Goal: Task Accomplishment & Management: Manage account settings

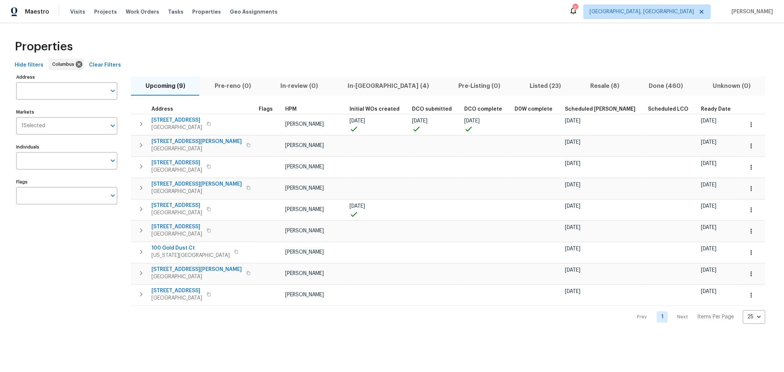
click at [520, 88] on span "Listed (23)" at bounding box center [546, 86] width 52 height 10
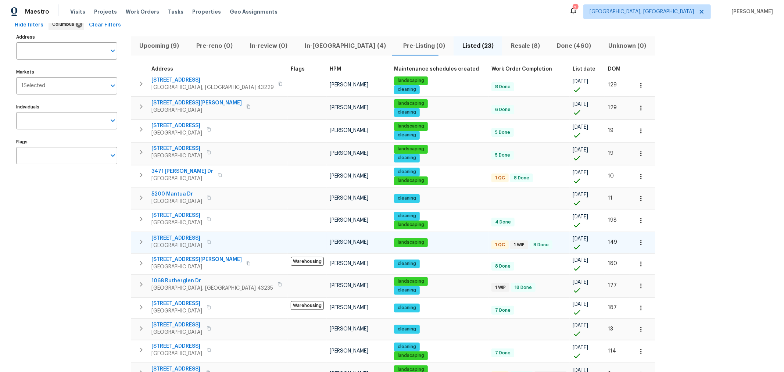
scroll to position [40, 0]
click at [302, 48] on span "In-reno (4)" at bounding box center [346, 45] width 90 height 10
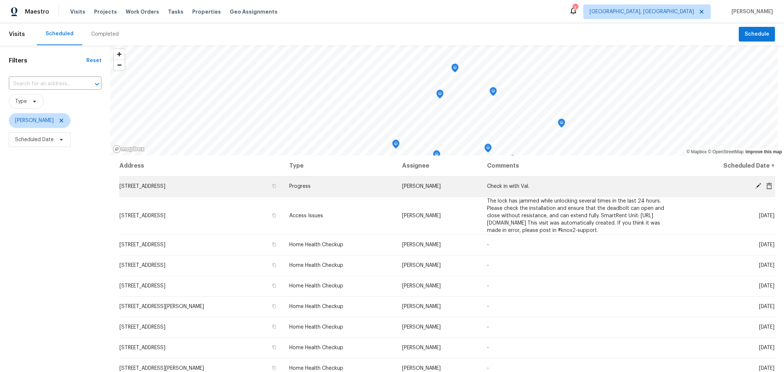
click at [756, 183] on icon at bounding box center [759, 186] width 6 height 6
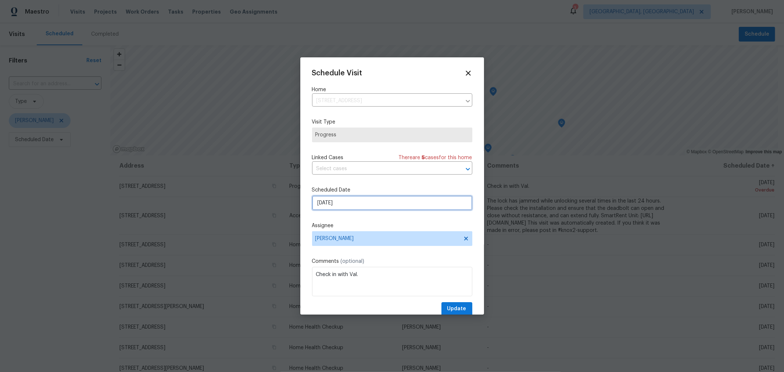
click at [347, 198] on input "9/19/2025" at bounding box center [392, 203] width 160 height 15
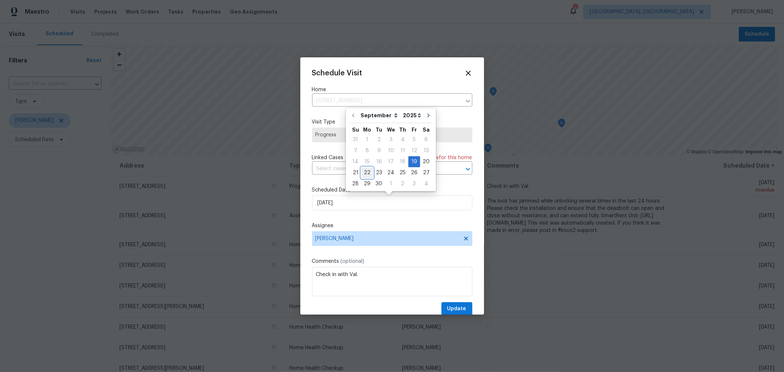
click at [367, 174] on div "22" at bounding box center [367, 173] width 12 height 10
type input "9/22/2025"
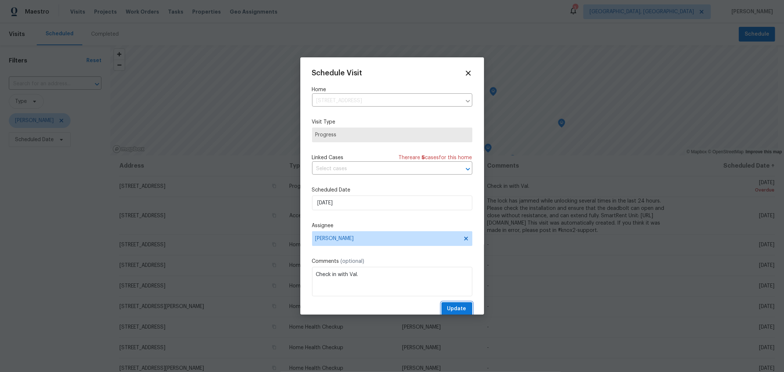
click at [453, 308] on span "Update" at bounding box center [456, 308] width 19 height 9
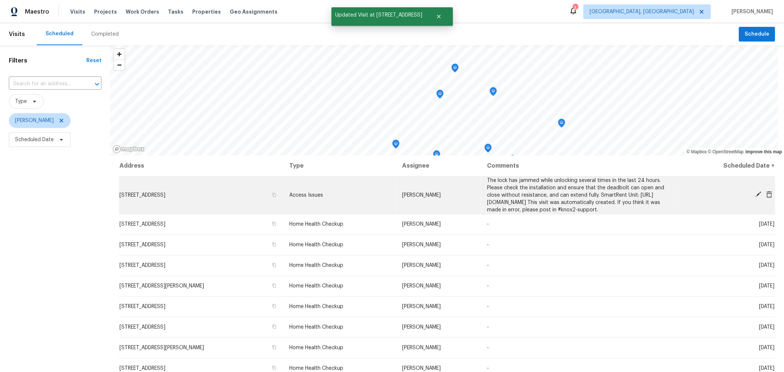
click at [756, 197] on icon at bounding box center [759, 195] width 6 height 6
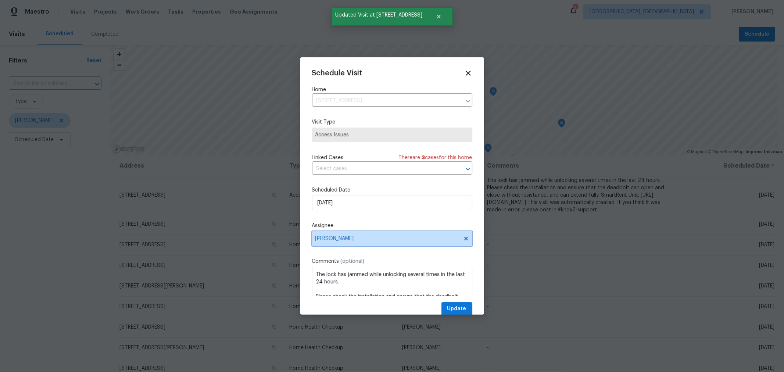
click at [416, 246] on span "[PERSON_NAME]" at bounding box center [392, 238] width 160 height 15
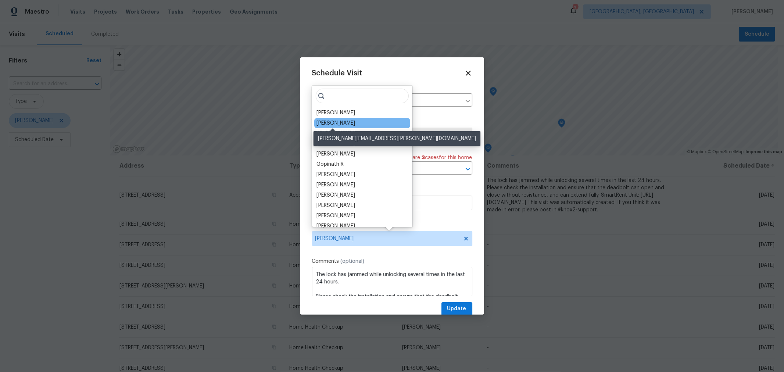
click at [344, 122] on div "Michael Foley" at bounding box center [336, 123] width 39 height 7
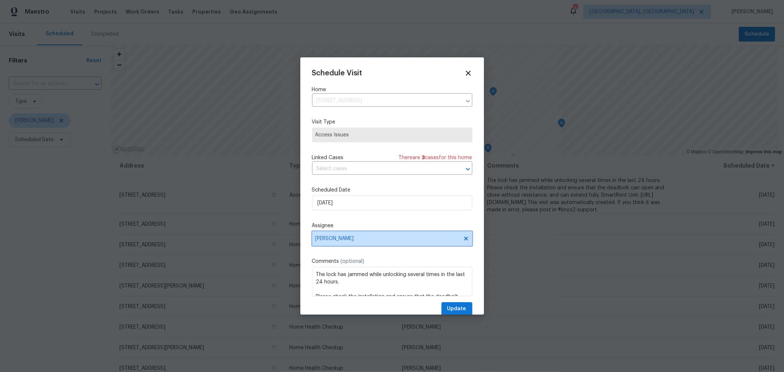
click at [381, 236] on span "Michael Foley" at bounding box center [392, 238] width 160 height 15
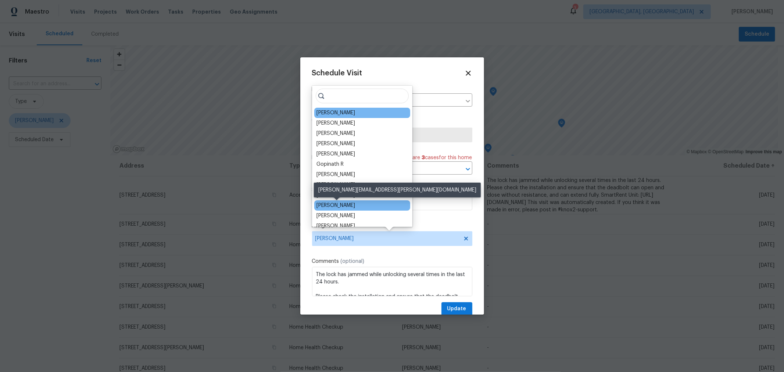
click at [355, 204] on div "Dennis Neuhardt" at bounding box center [336, 205] width 39 height 7
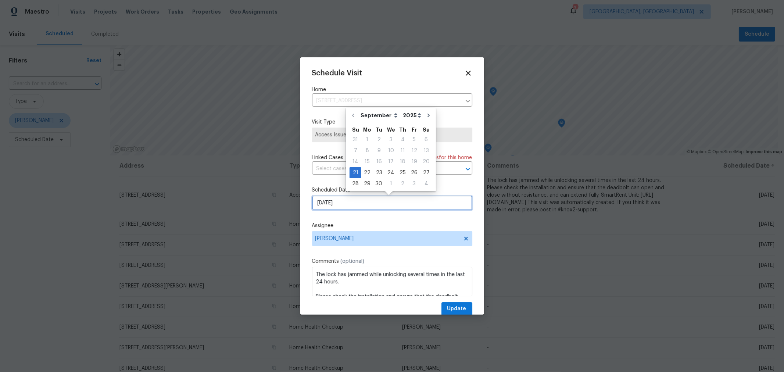
click at [356, 206] on input "9/21/2025" at bounding box center [392, 203] width 160 height 15
click at [367, 174] on div "22" at bounding box center [367, 173] width 12 height 10
type input "9/22/2025"
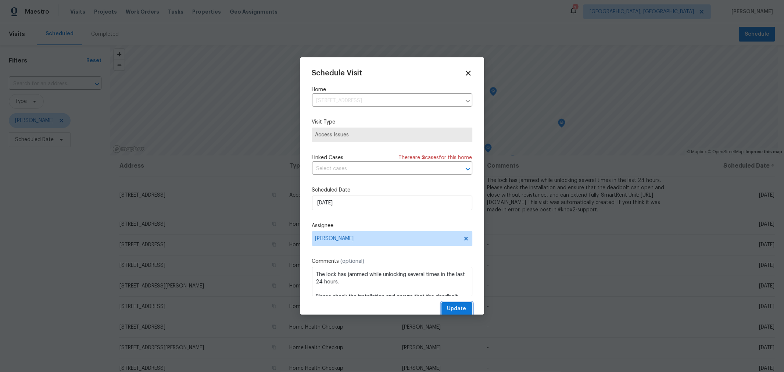
click at [447, 306] on span "Update" at bounding box center [456, 308] width 19 height 9
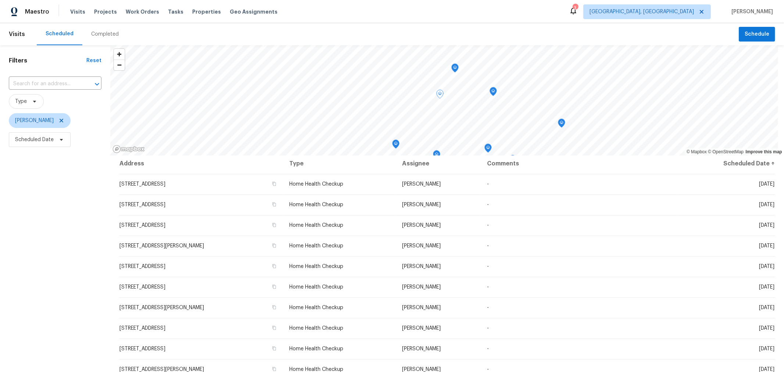
scroll to position [1, 0]
click at [35, 100] on icon at bounding box center [35, 102] width 6 height 6
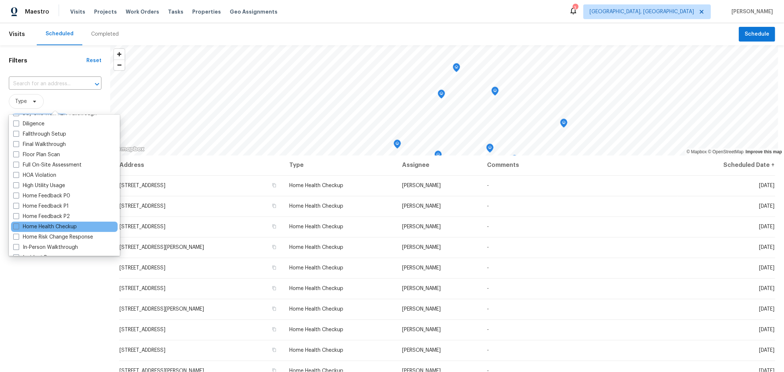
scroll to position [163, 0]
click at [60, 225] on label "Home Health Checkup" at bounding box center [45, 226] width 64 height 7
click at [18, 225] on input "Home Health Checkup" at bounding box center [15, 225] width 5 height 5
checkbox input "true"
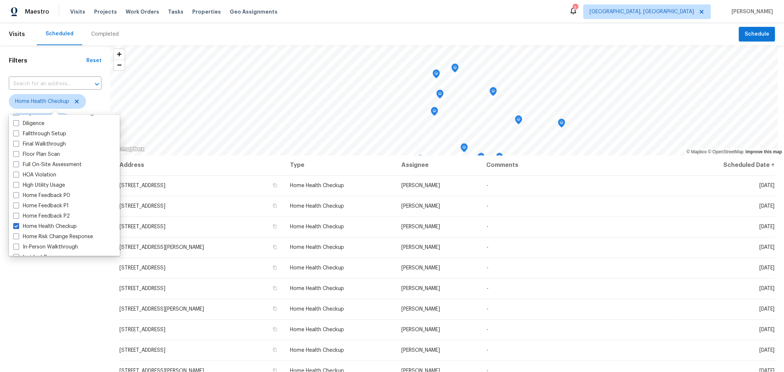
click at [15, 339] on div "Filters Reset ​ Home Health Checkup Keith Hollingsworth Scheduled Date" at bounding box center [55, 249] width 110 height 408
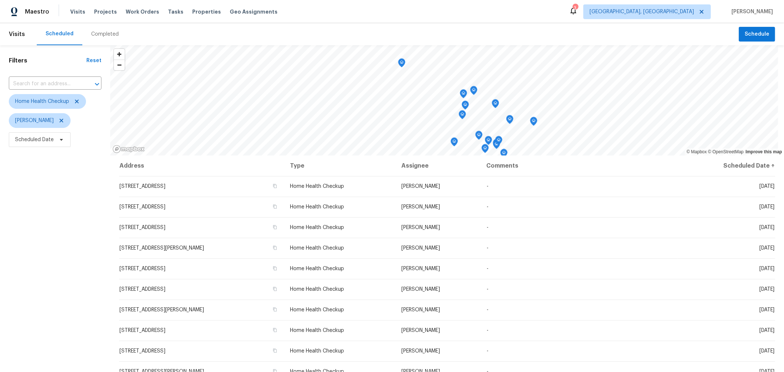
click at [402, 67] on icon "Map marker" at bounding box center [402, 63] width 7 height 8
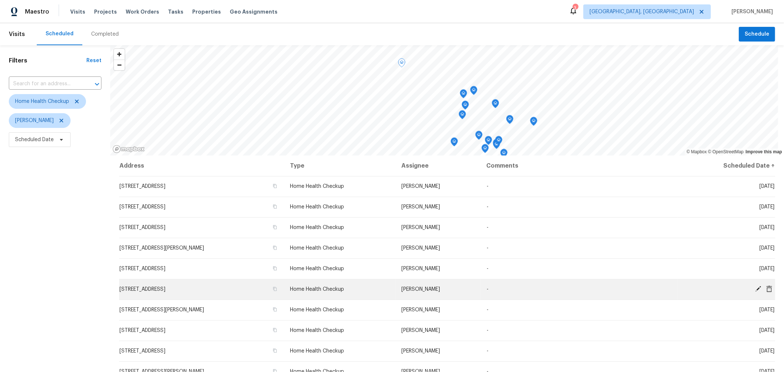
click at [755, 286] on icon at bounding box center [758, 289] width 7 height 7
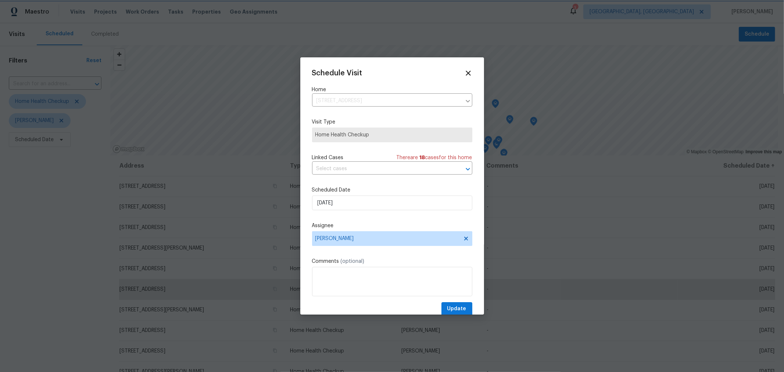
click at [76, 210] on div at bounding box center [392, 186] width 784 height 372
click at [463, 240] on icon at bounding box center [466, 239] width 6 height 6
click at [389, 238] on span "Assignee" at bounding box center [387, 239] width 144 height 6
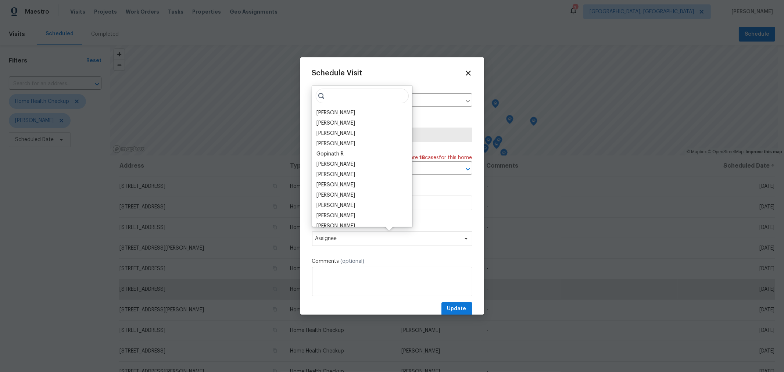
click at [345, 193] on div "Dennis Neuhardt" at bounding box center [336, 195] width 39 height 7
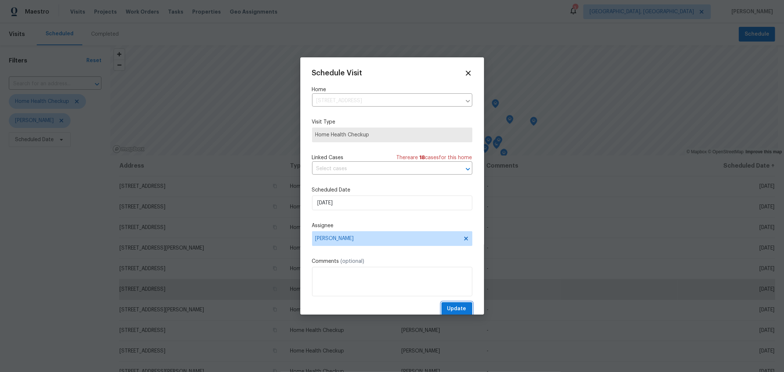
click at [449, 310] on span "Update" at bounding box center [456, 308] width 19 height 9
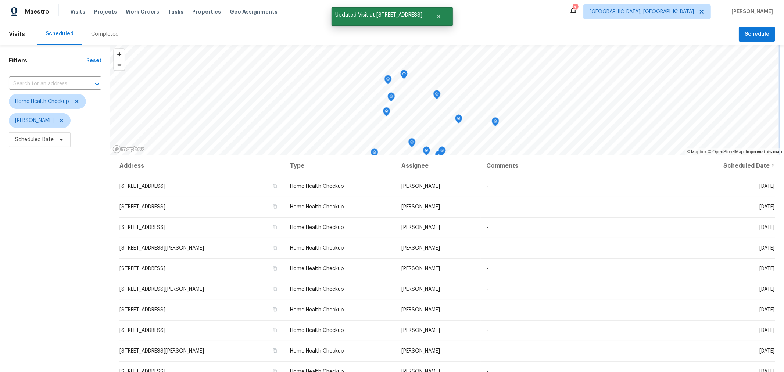
click at [405, 76] on icon "Map marker" at bounding box center [404, 74] width 7 height 8
click at [403, 76] on icon "Map marker" at bounding box center [403, 74] width 7 height 8
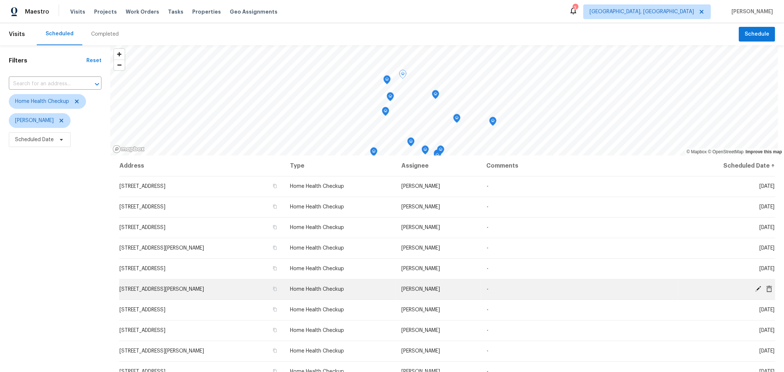
click at [755, 288] on icon at bounding box center [758, 289] width 7 height 7
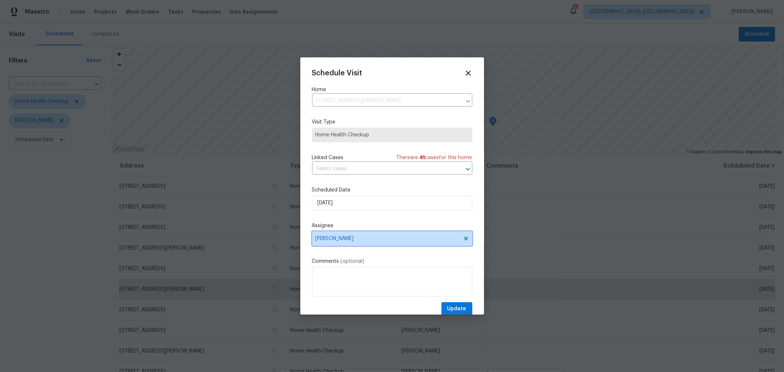
click at [413, 239] on span "[PERSON_NAME]" at bounding box center [387, 239] width 144 height 6
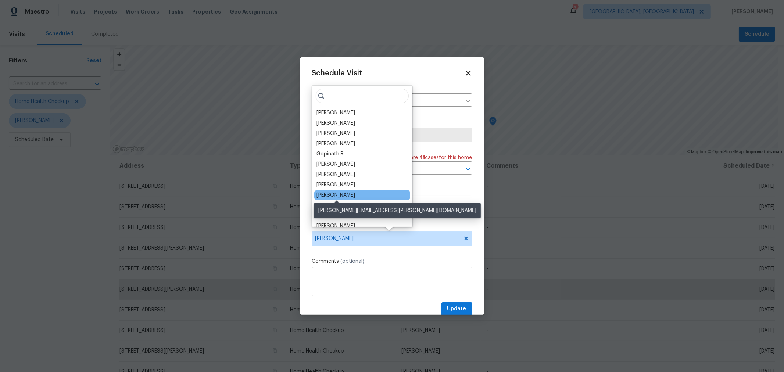
click at [346, 194] on div "Dennis Neuhardt" at bounding box center [336, 195] width 39 height 7
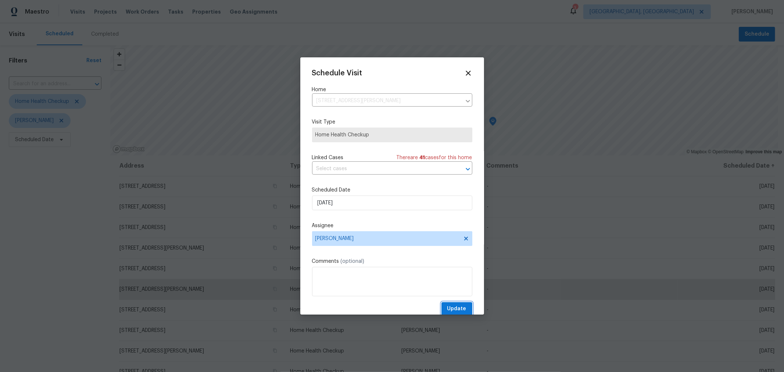
click at [455, 304] on button "Update" at bounding box center [457, 309] width 31 height 14
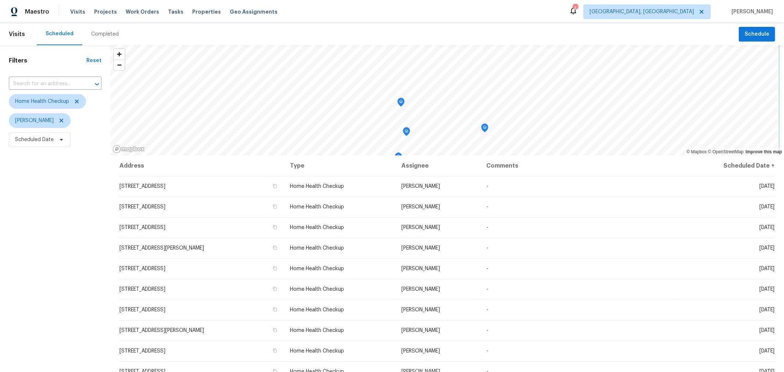
click at [399, 103] on icon "Map marker" at bounding box center [401, 102] width 7 height 8
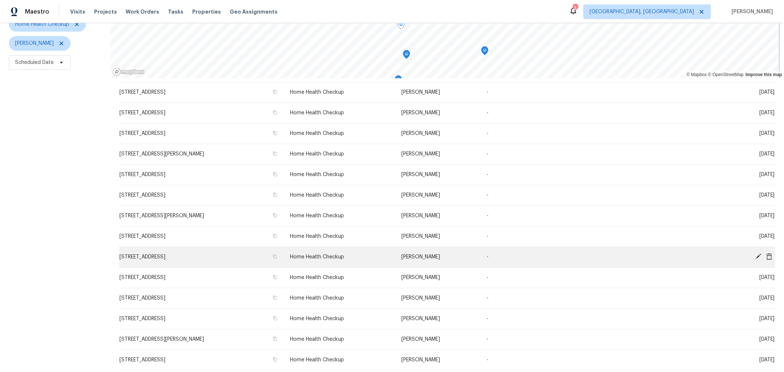
scroll to position [78, 0]
click at [755, 256] on icon at bounding box center [758, 256] width 7 height 7
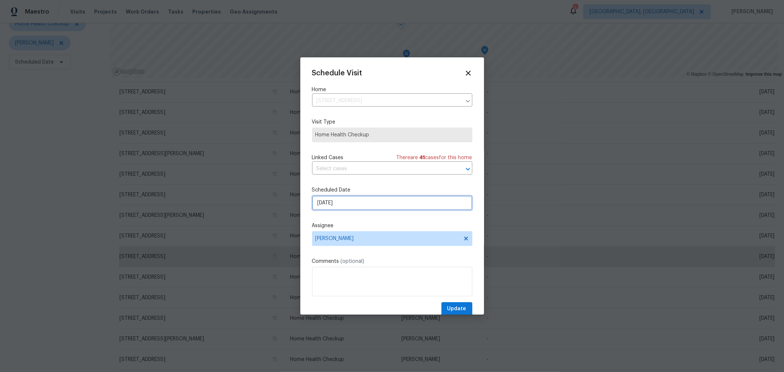
click at [364, 205] on input "9/29/2025" at bounding box center [392, 203] width 160 height 15
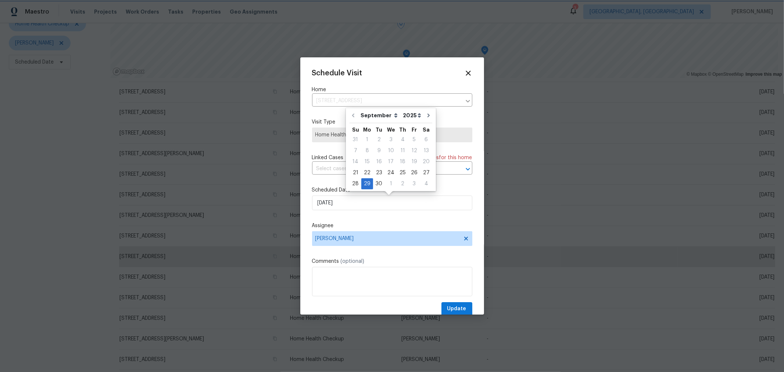
click at [457, 70] on div "Schedule Visit" at bounding box center [392, 73] width 160 height 8
click at [464, 72] on icon at bounding box center [468, 73] width 8 height 8
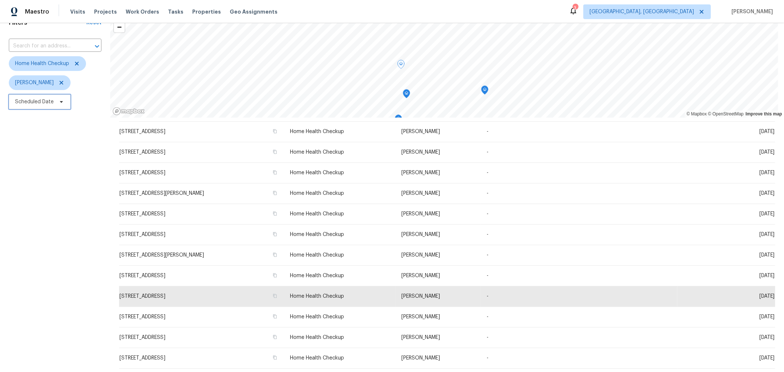
click at [42, 102] on span "Scheduled Date" at bounding box center [34, 101] width 39 height 7
select select "8"
select select "2025"
select select "9"
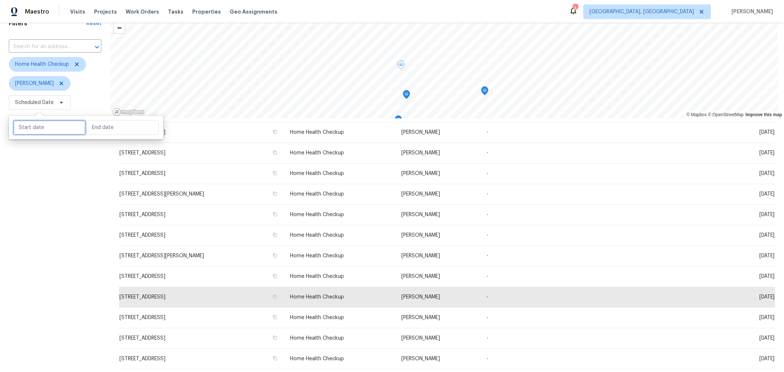
select select "2025"
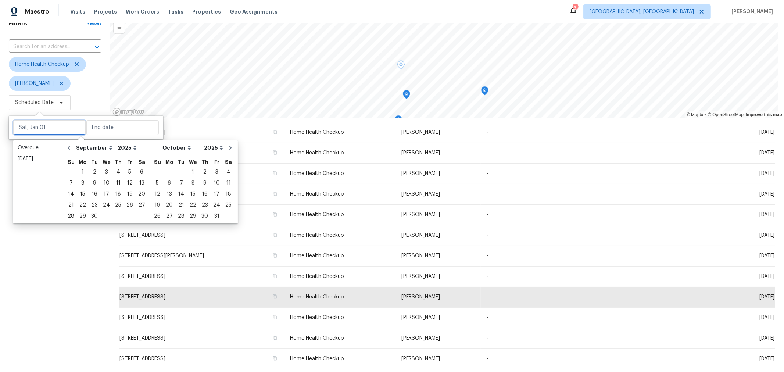
click at [49, 129] on input "text" at bounding box center [49, 127] width 72 height 15
click at [83, 205] on div "22" at bounding box center [83, 205] width 12 height 10
type input "[DATE]"
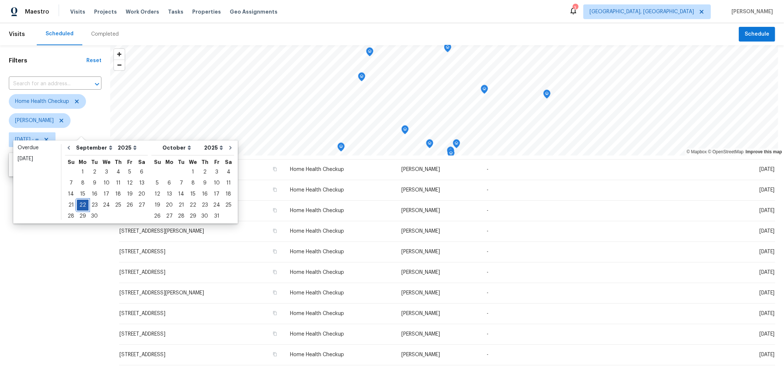
click at [83, 205] on div "22" at bounding box center [83, 205] width 12 height 10
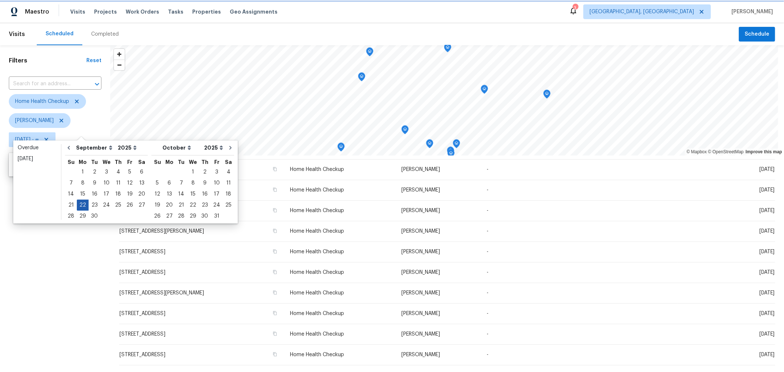
type input "[DATE]"
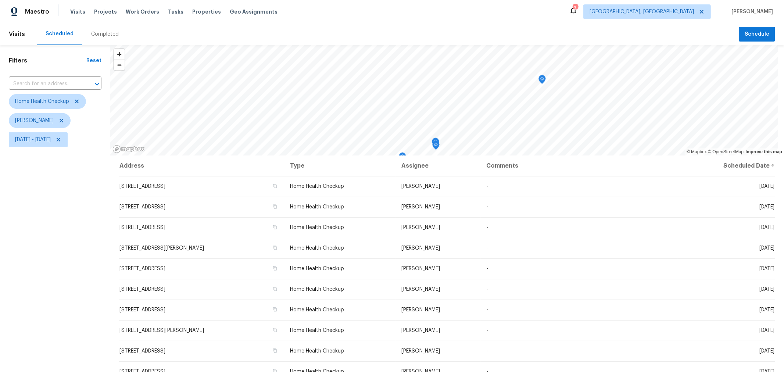
click at [91, 238] on div "Filters Reset ​ Home Health Checkup Keith Hollingsworth Mon, Sep 22 - Mon, Sep …" at bounding box center [55, 249] width 110 height 408
click at [366, 84] on div "Map marker" at bounding box center [366, 79] width 7 height 11
click at [366, 81] on icon "Map marker" at bounding box center [366, 78] width 7 height 8
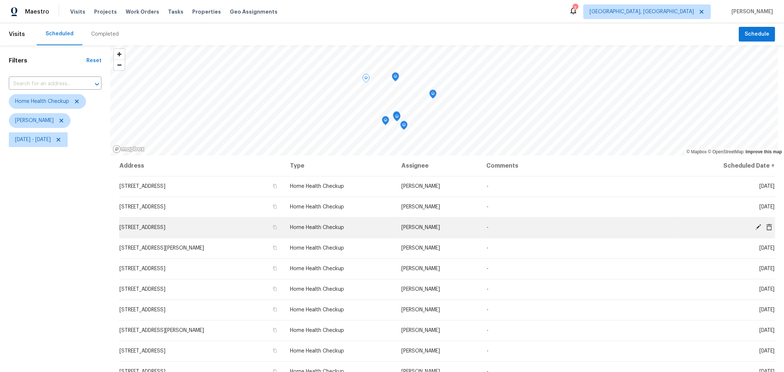
click at [756, 227] on icon at bounding box center [759, 227] width 6 height 6
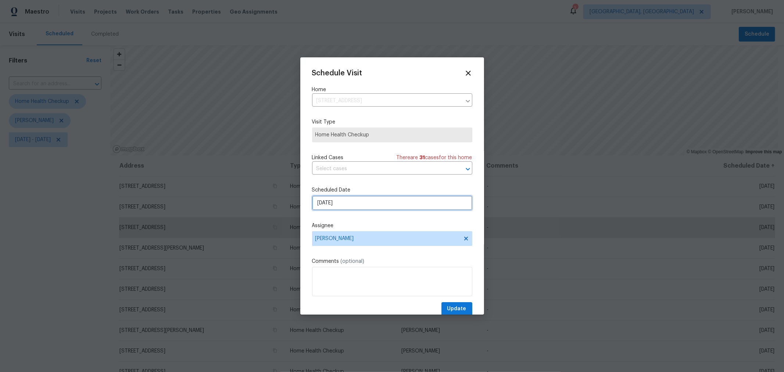
click at [388, 205] on input "9/22/2025" at bounding box center [392, 203] width 160 height 15
click at [392, 242] on span "[PERSON_NAME]" at bounding box center [387, 239] width 144 height 6
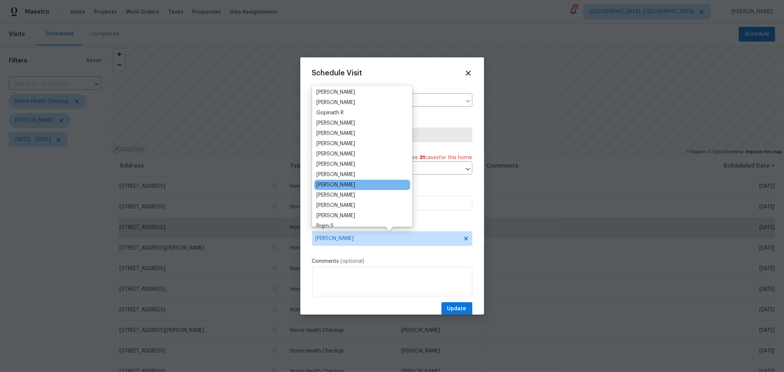
scroll to position [41, 0]
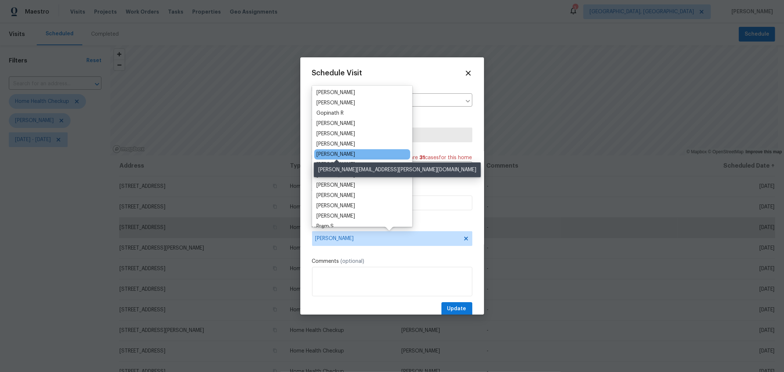
click at [347, 156] on div "Dennis Neuhardt" at bounding box center [336, 154] width 39 height 7
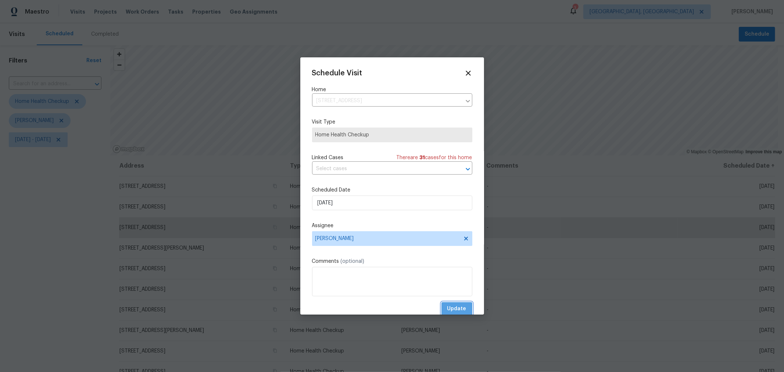
click at [450, 308] on span "Update" at bounding box center [456, 308] width 19 height 9
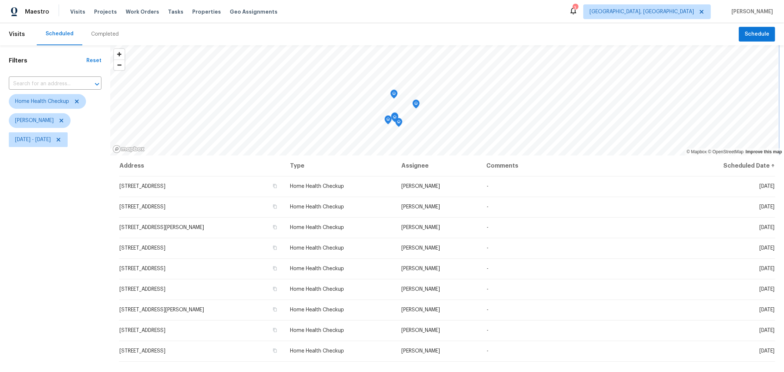
click at [394, 96] on icon "Map marker" at bounding box center [394, 94] width 7 height 8
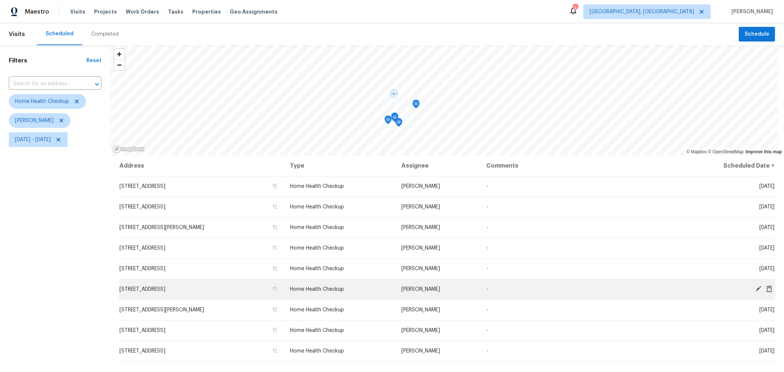
click at [756, 288] on icon at bounding box center [759, 289] width 6 height 6
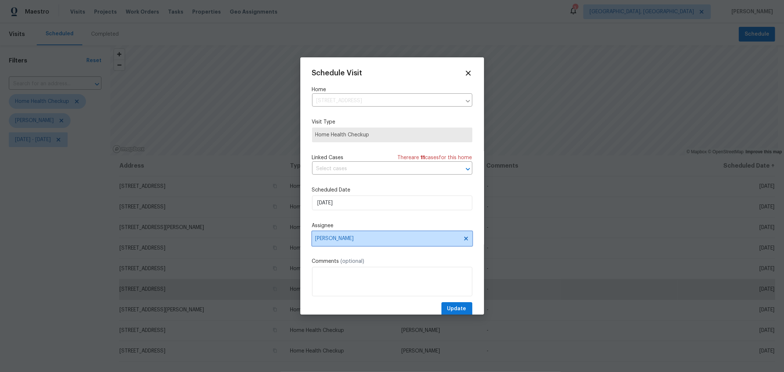
click at [393, 238] on span "[PERSON_NAME]" at bounding box center [387, 239] width 144 height 6
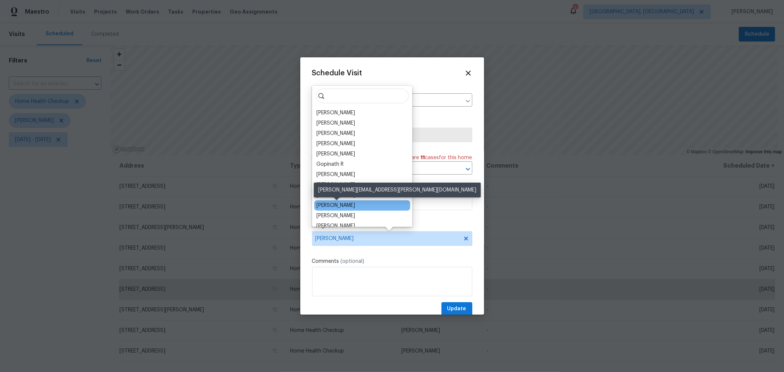
click at [348, 203] on div "Dennis Neuhardt" at bounding box center [336, 205] width 39 height 7
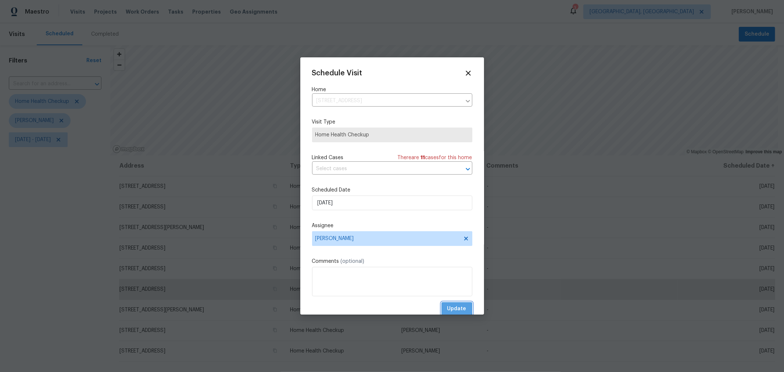
click at [447, 308] on span "Update" at bounding box center [456, 308] width 19 height 9
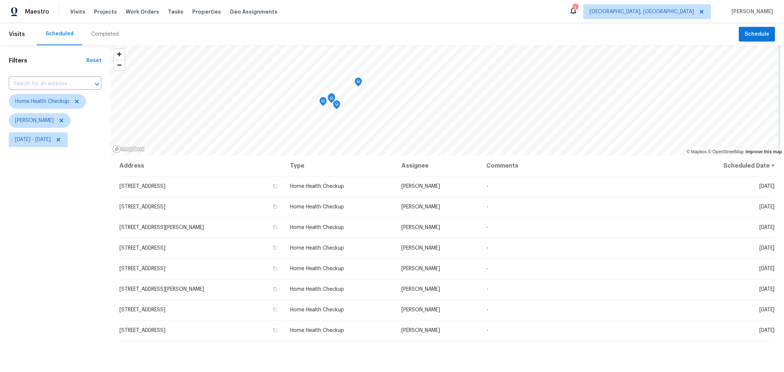
click at [359, 84] on icon "Map marker" at bounding box center [358, 82] width 7 height 8
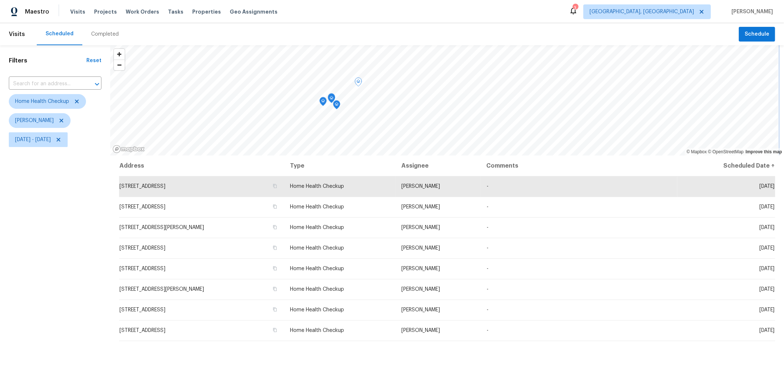
click at [330, 100] on icon "Map marker" at bounding box center [331, 98] width 7 height 8
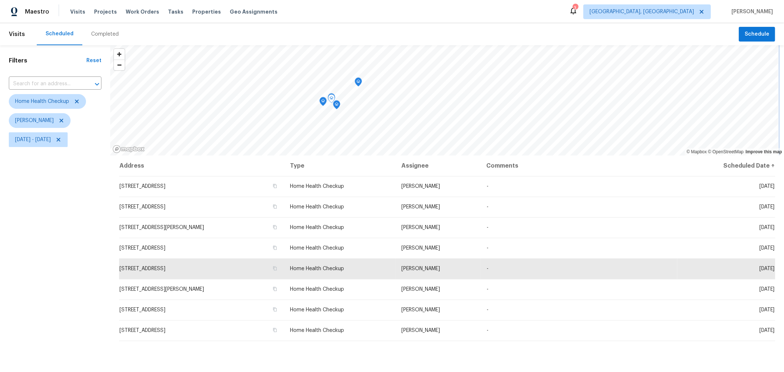
click at [335, 107] on icon "Map marker" at bounding box center [336, 105] width 7 height 8
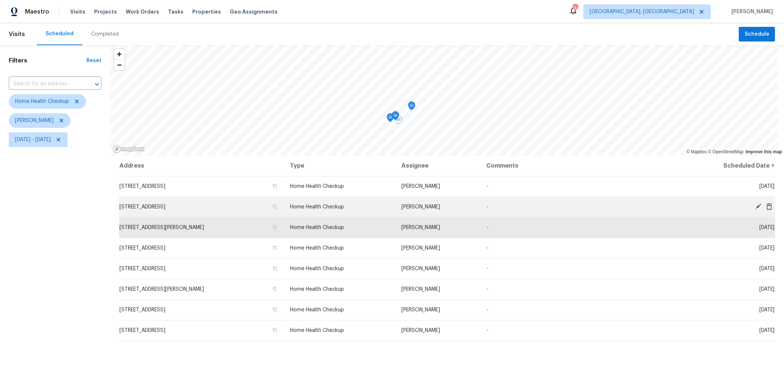
click at [767, 204] on icon at bounding box center [770, 206] width 6 height 7
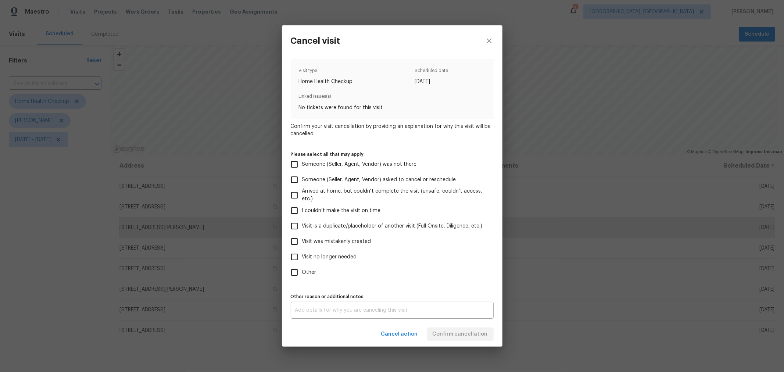
click at [340, 243] on span "Visit was mistakenly created" at bounding box center [336, 242] width 69 height 8
click at [302, 243] on input "Visit was mistakenly created" at bounding box center [294, 241] width 15 height 15
checkbox input "true"
click at [470, 331] on span "Confirm cancellation" at bounding box center [460, 334] width 55 height 9
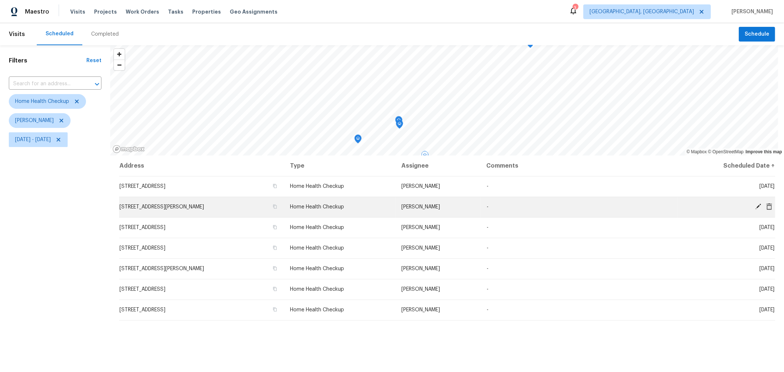
click at [767, 206] on icon at bounding box center [770, 206] width 6 height 7
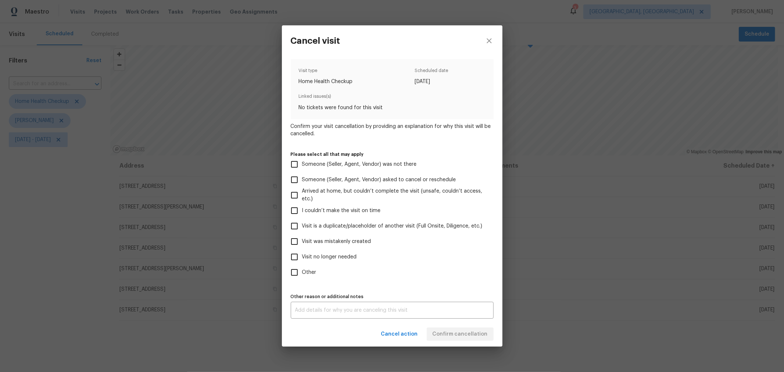
click at [338, 240] on span "Visit was mistakenly created" at bounding box center [336, 242] width 69 height 8
click at [302, 240] on input "Visit was mistakenly created" at bounding box center [294, 241] width 15 height 15
checkbox input "true"
click at [460, 327] on div "Cancel action Confirm cancellation" at bounding box center [392, 334] width 221 height 25
click at [461, 331] on span "Confirm cancellation" at bounding box center [460, 334] width 55 height 9
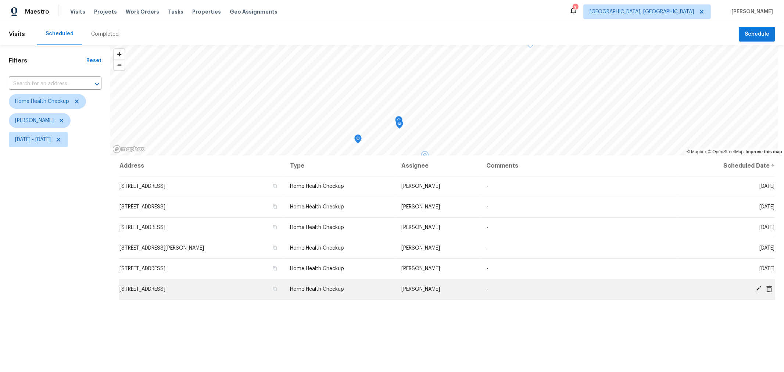
click at [767, 287] on icon at bounding box center [770, 288] width 6 height 7
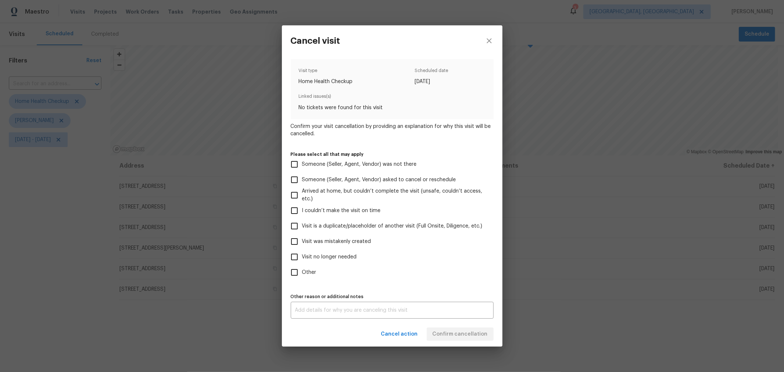
click at [333, 241] on span "Visit was mistakenly created" at bounding box center [336, 242] width 69 height 8
click at [302, 241] on input "Visit was mistakenly created" at bounding box center [294, 241] width 15 height 15
checkbox input "true"
click at [480, 332] on span "Confirm cancellation" at bounding box center [460, 334] width 55 height 9
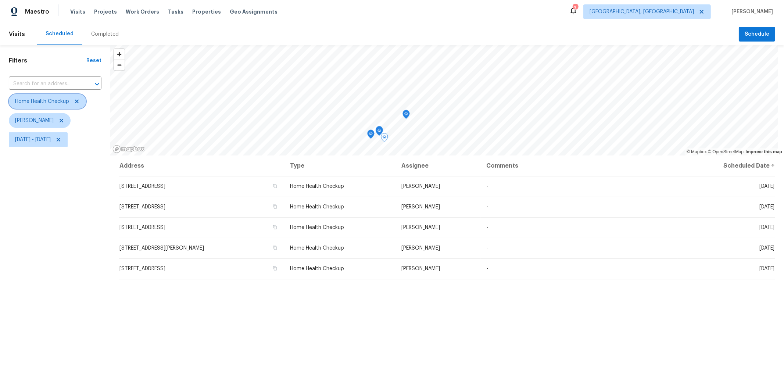
click at [76, 101] on icon at bounding box center [77, 102] width 4 height 4
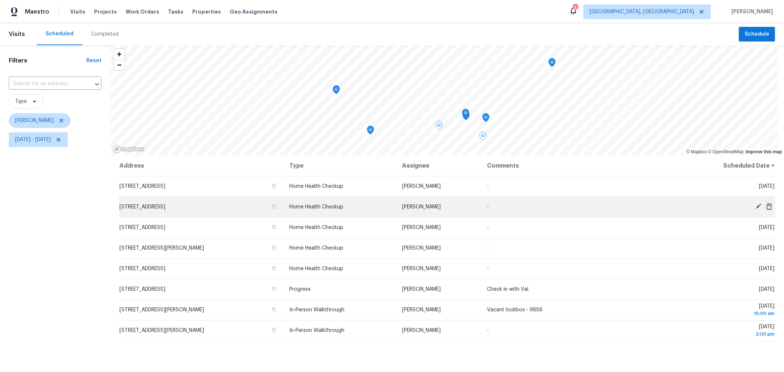
click at [424, 201] on td "[PERSON_NAME]" at bounding box center [438, 207] width 85 height 21
